Goal: Obtain resource: Download file/media

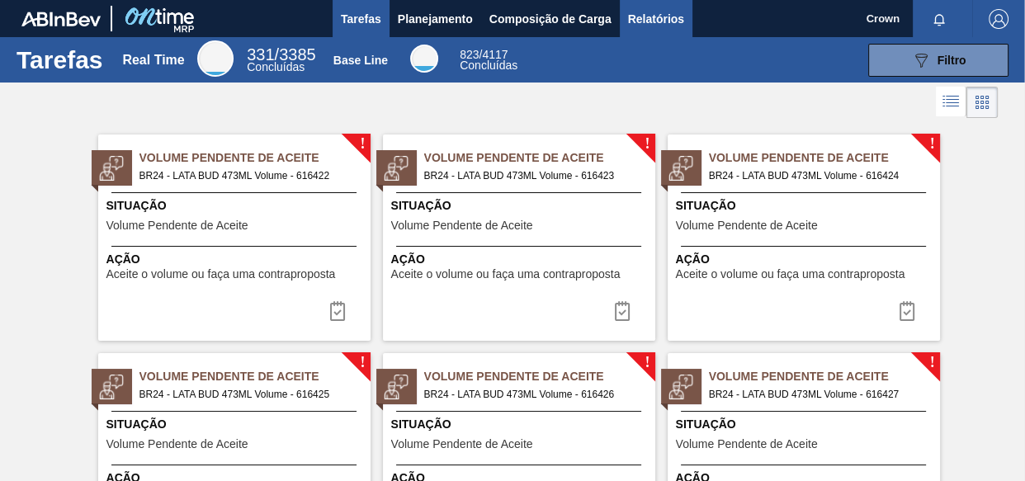
click at [659, 31] on button "Relatórios" at bounding box center [656, 18] width 73 height 37
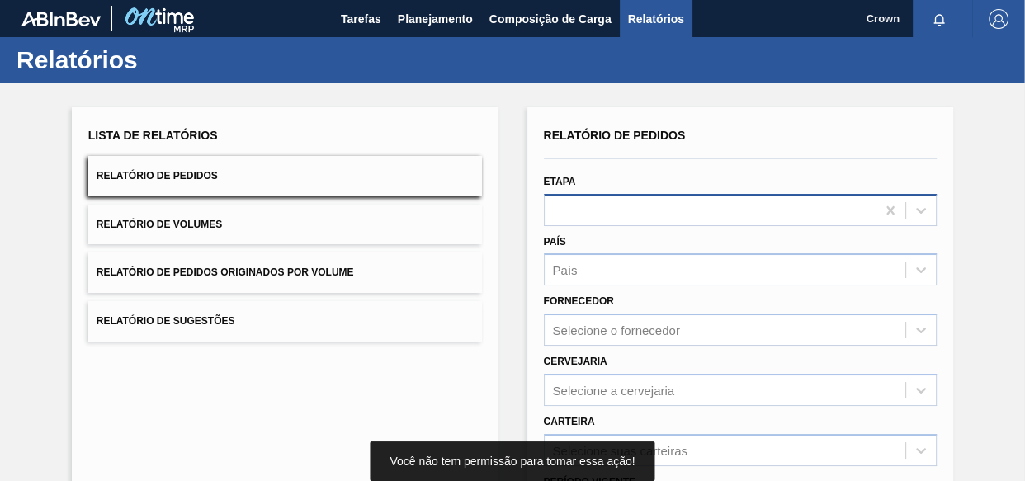
click at [617, 215] on div at bounding box center [711, 210] width 332 height 24
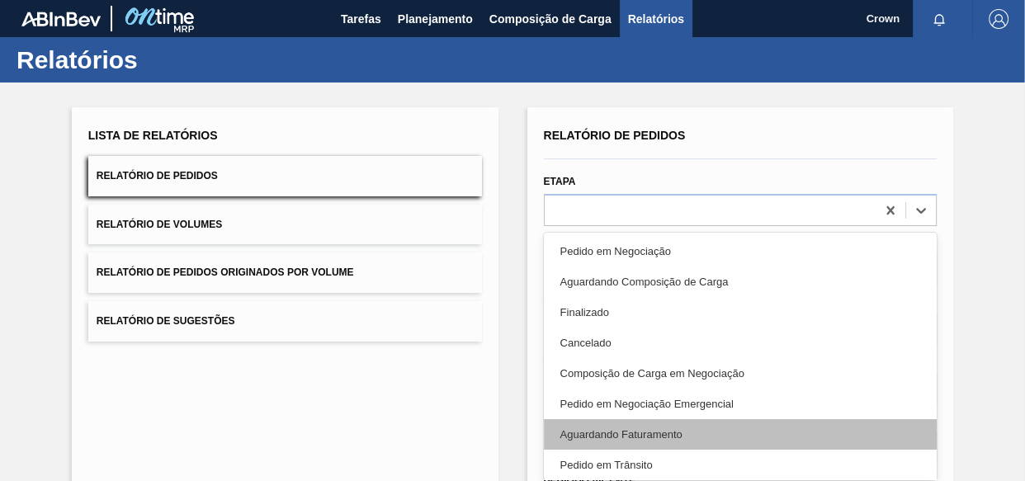
click at [639, 421] on div "Aguardando Faturamento" at bounding box center [741, 434] width 394 height 31
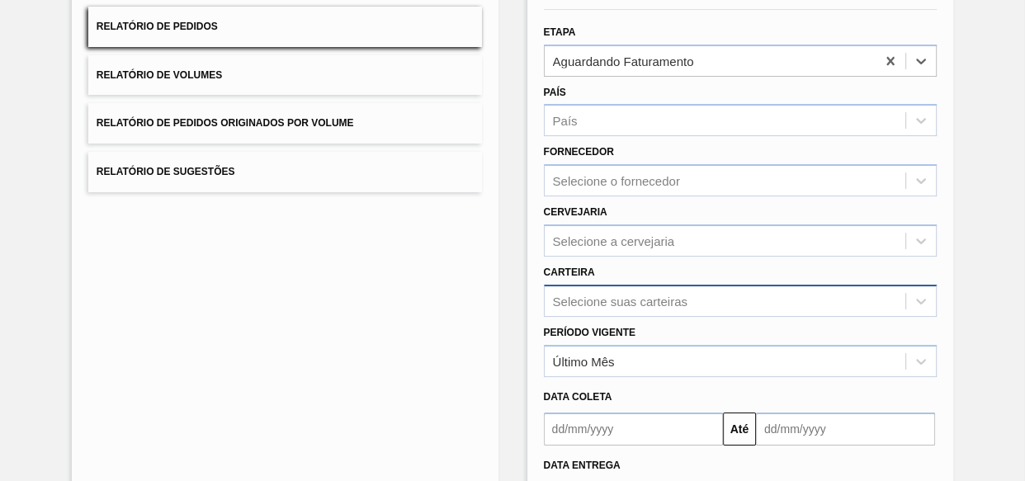
click at [629, 289] on div "Selecione suas carteiras" at bounding box center [741, 301] width 394 height 32
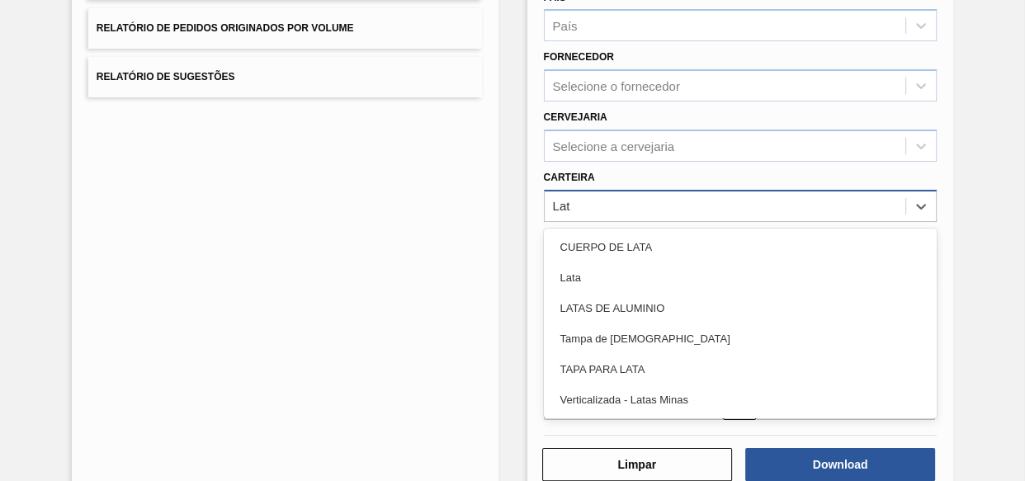
type input "Lata"
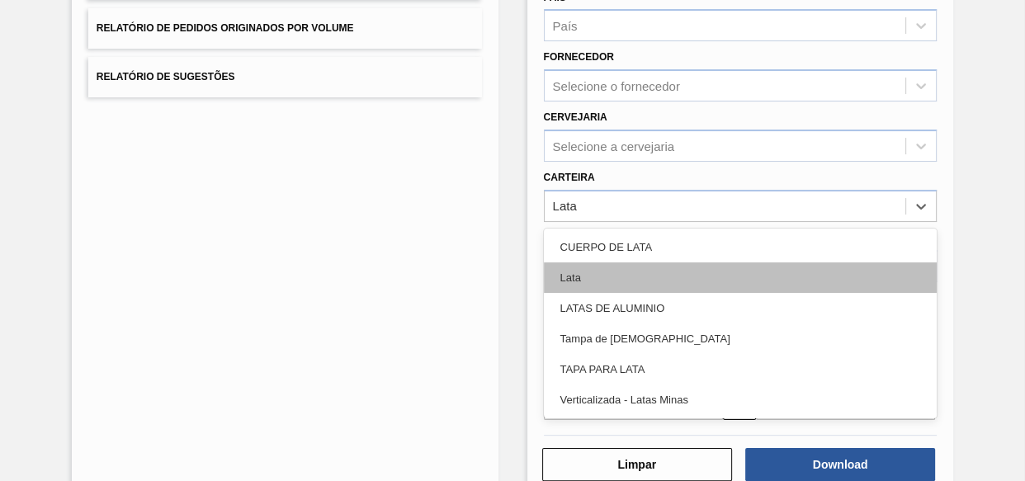
click at [656, 265] on div "Lata" at bounding box center [741, 277] width 394 height 31
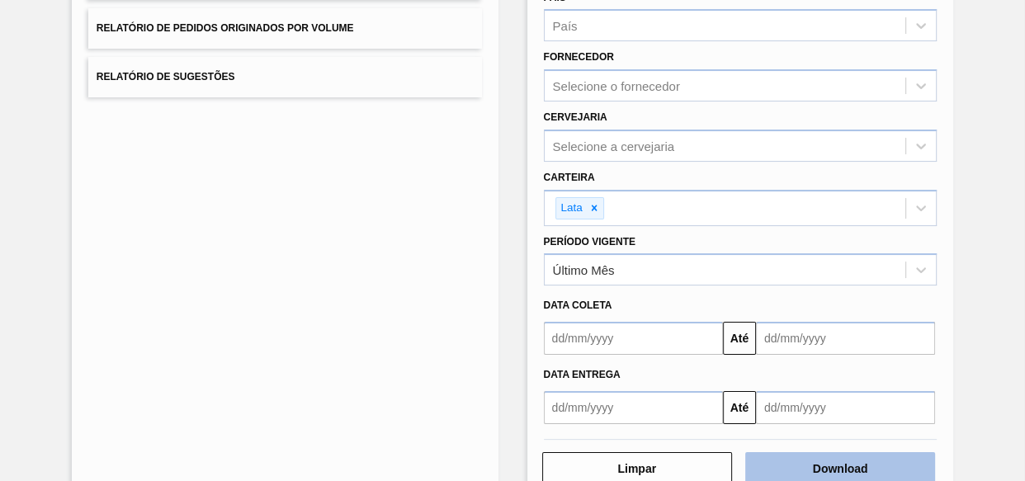
click at [835, 473] on button "Download" at bounding box center [840, 468] width 190 height 33
